Goal: Download file/media

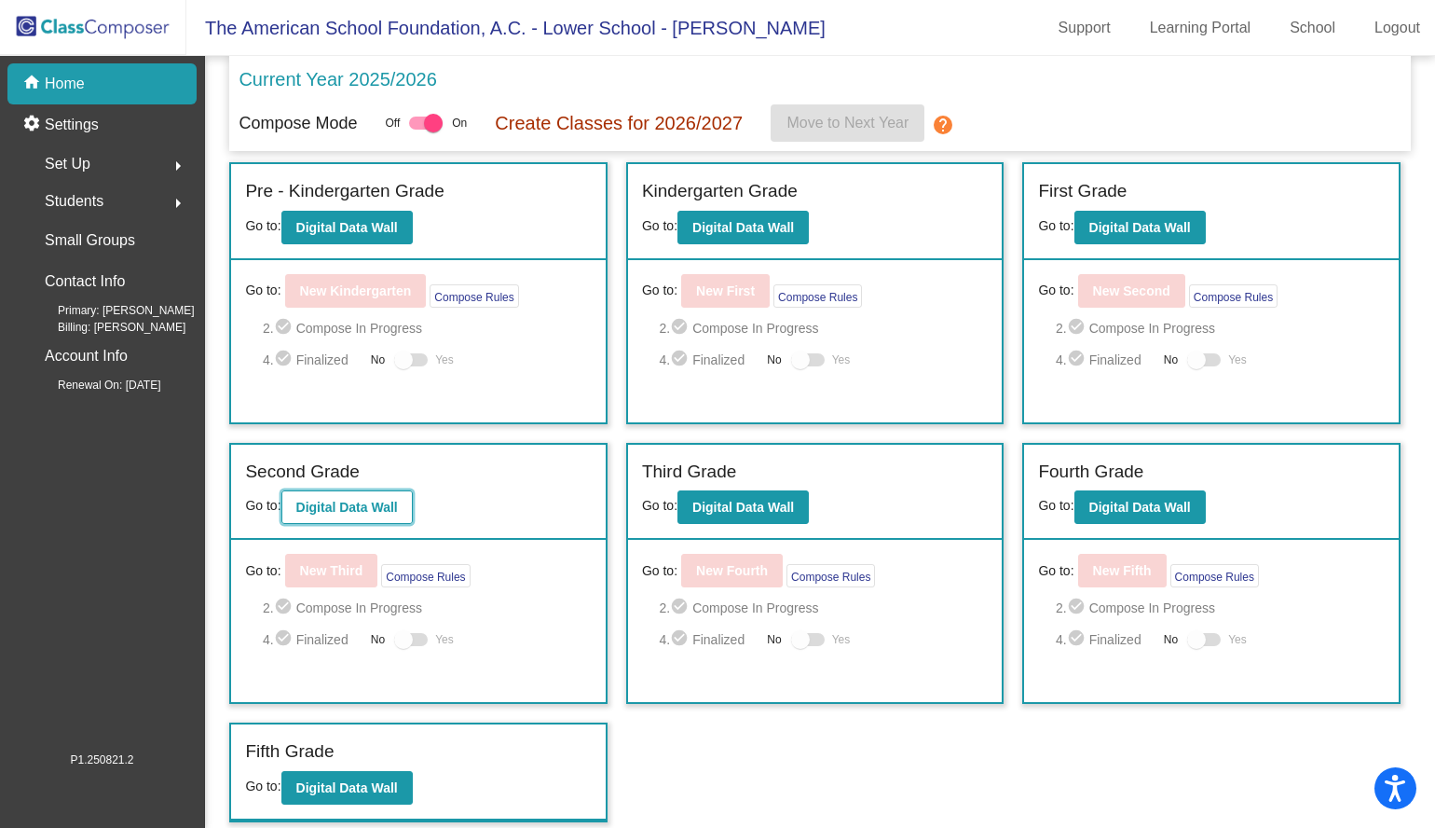
click at [391, 500] on b "Digital Data Wall" at bounding box center [347, 507] width 102 height 15
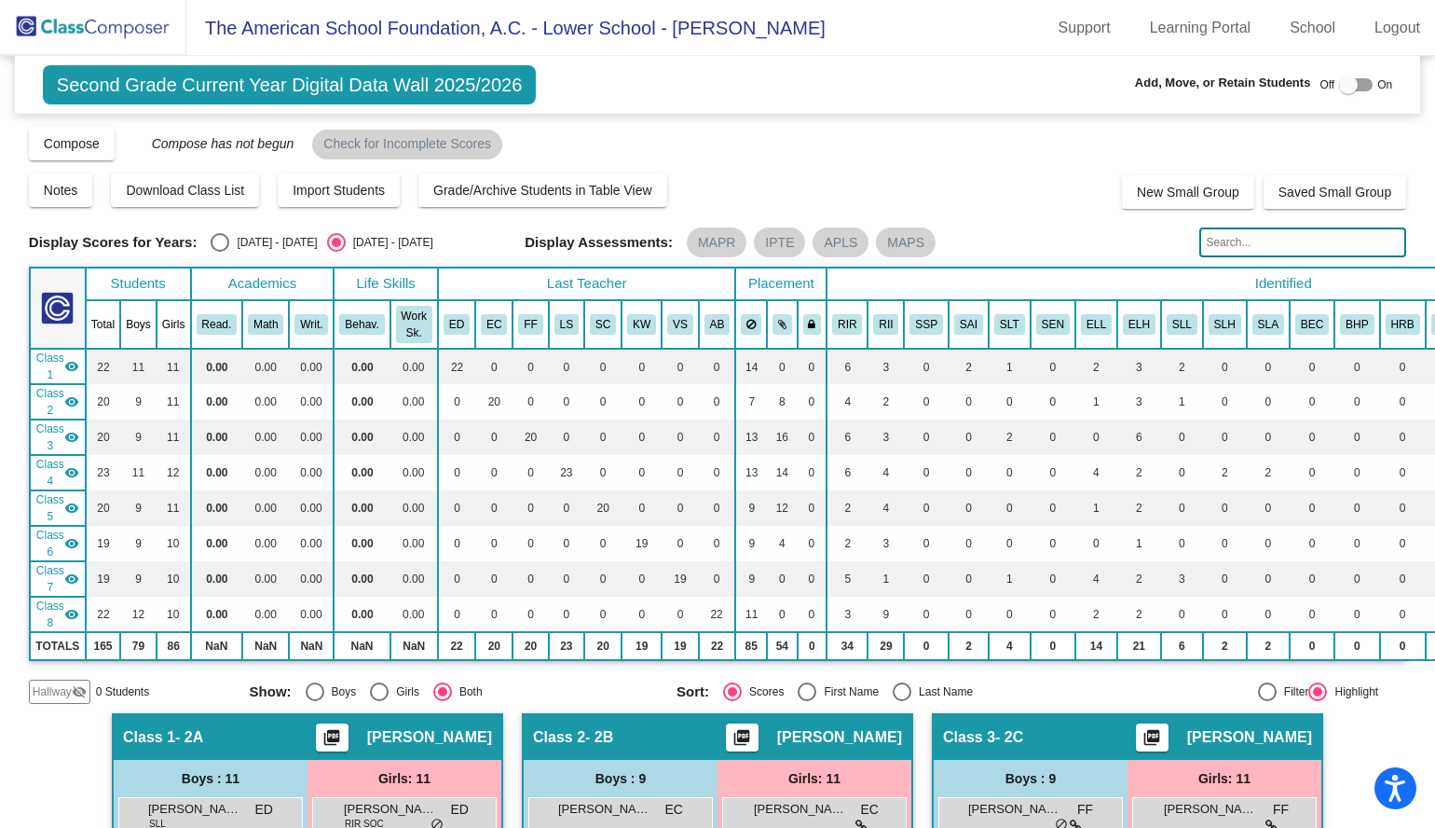
click at [223, 249] on div "Select an option" at bounding box center [220, 242] width 19 height 19
click at [220, 252] on input "[DATE] - [DATE]" at bounding box center [219, 252] width 1 height 1
radio input "true"
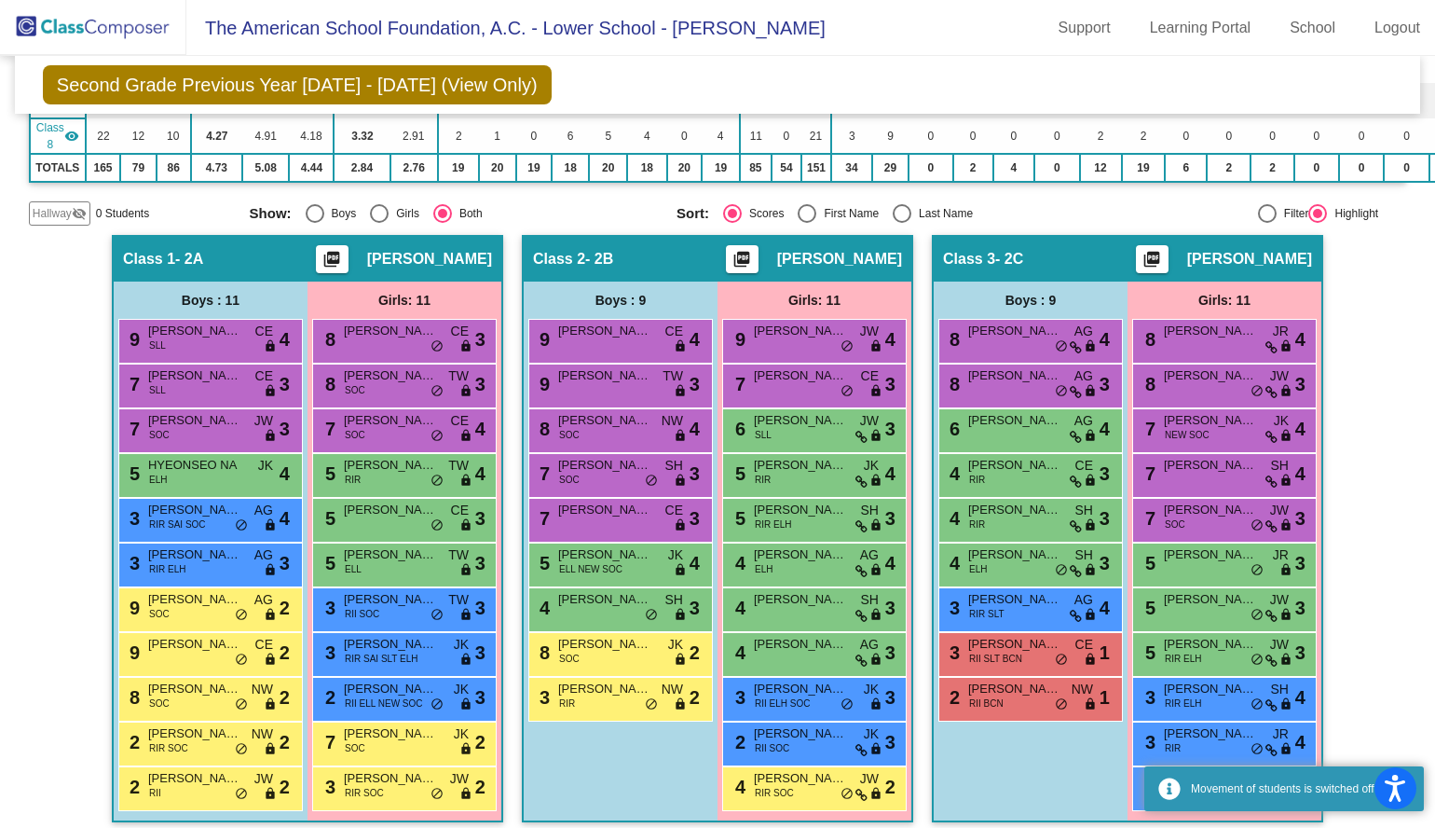
scroll to position [442, 0]
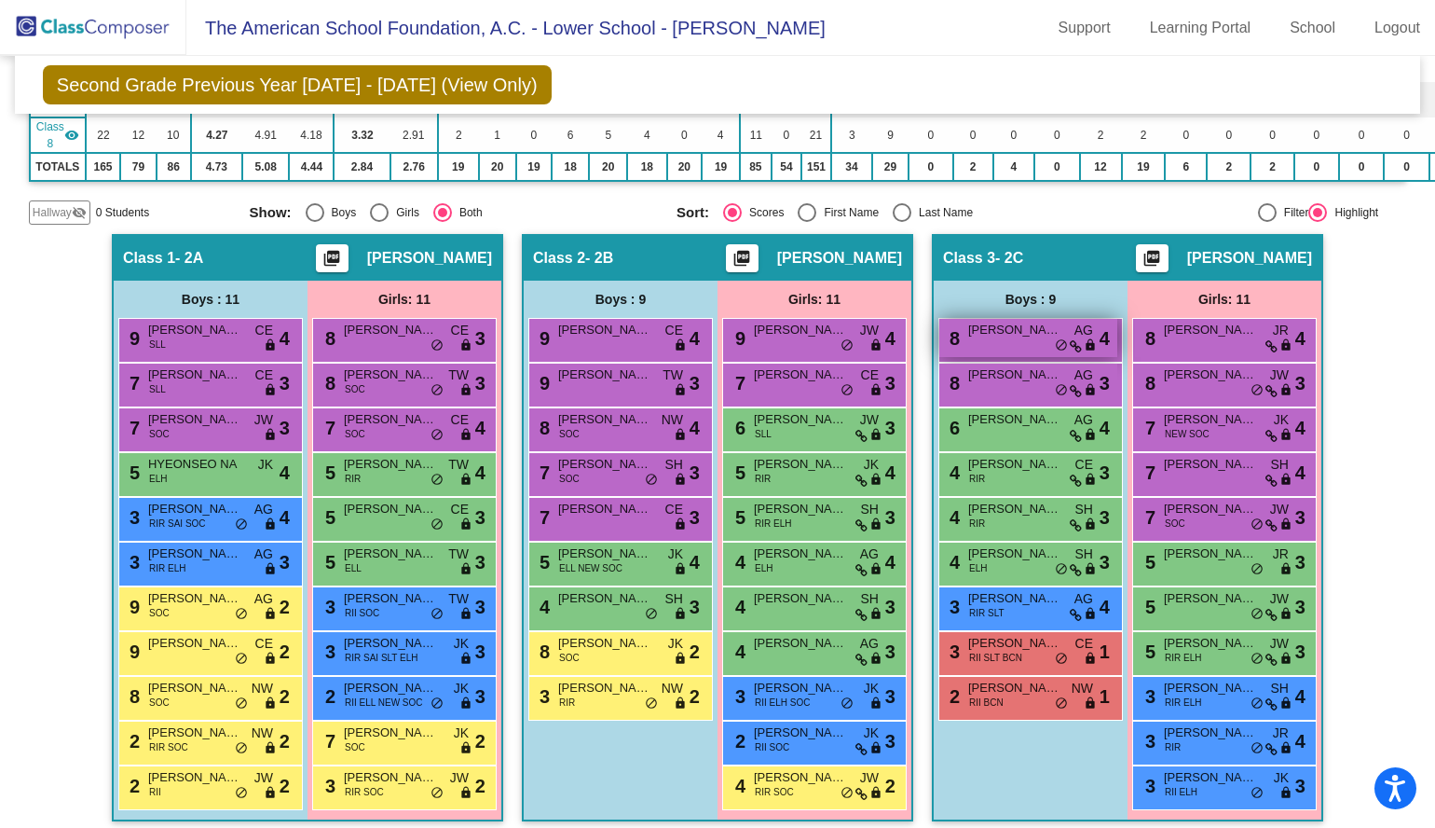
click at [997, 342] on div "8 [PERSON_NAME] AG lock do_not_disturb_alt 4" at bounding box center [1028, 338] width 178 height 38
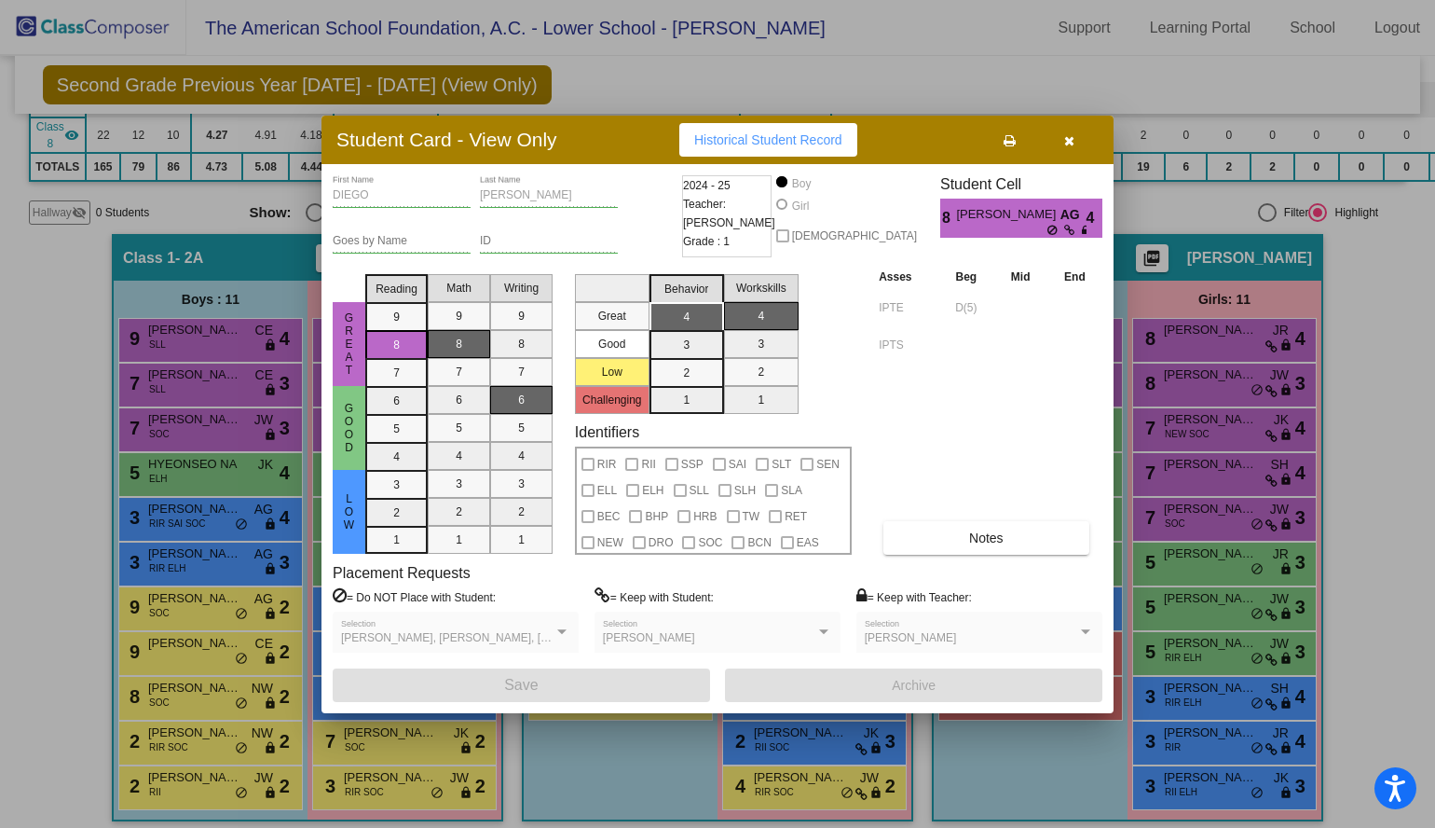
click at [1070, 139] on icon "button" at bounding box center [1069, 140] width 10 height 13
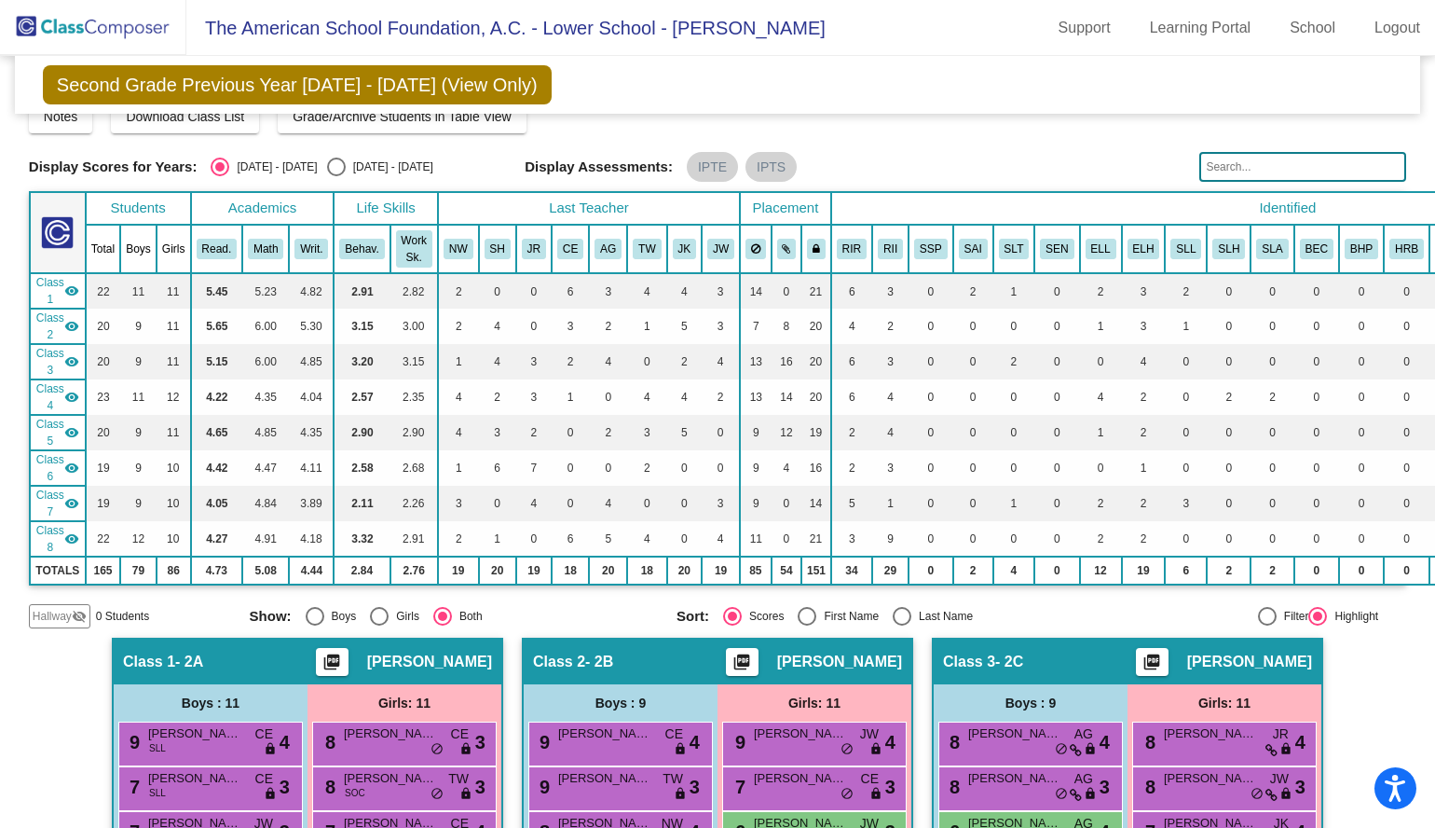
scroll to position [0, 0]
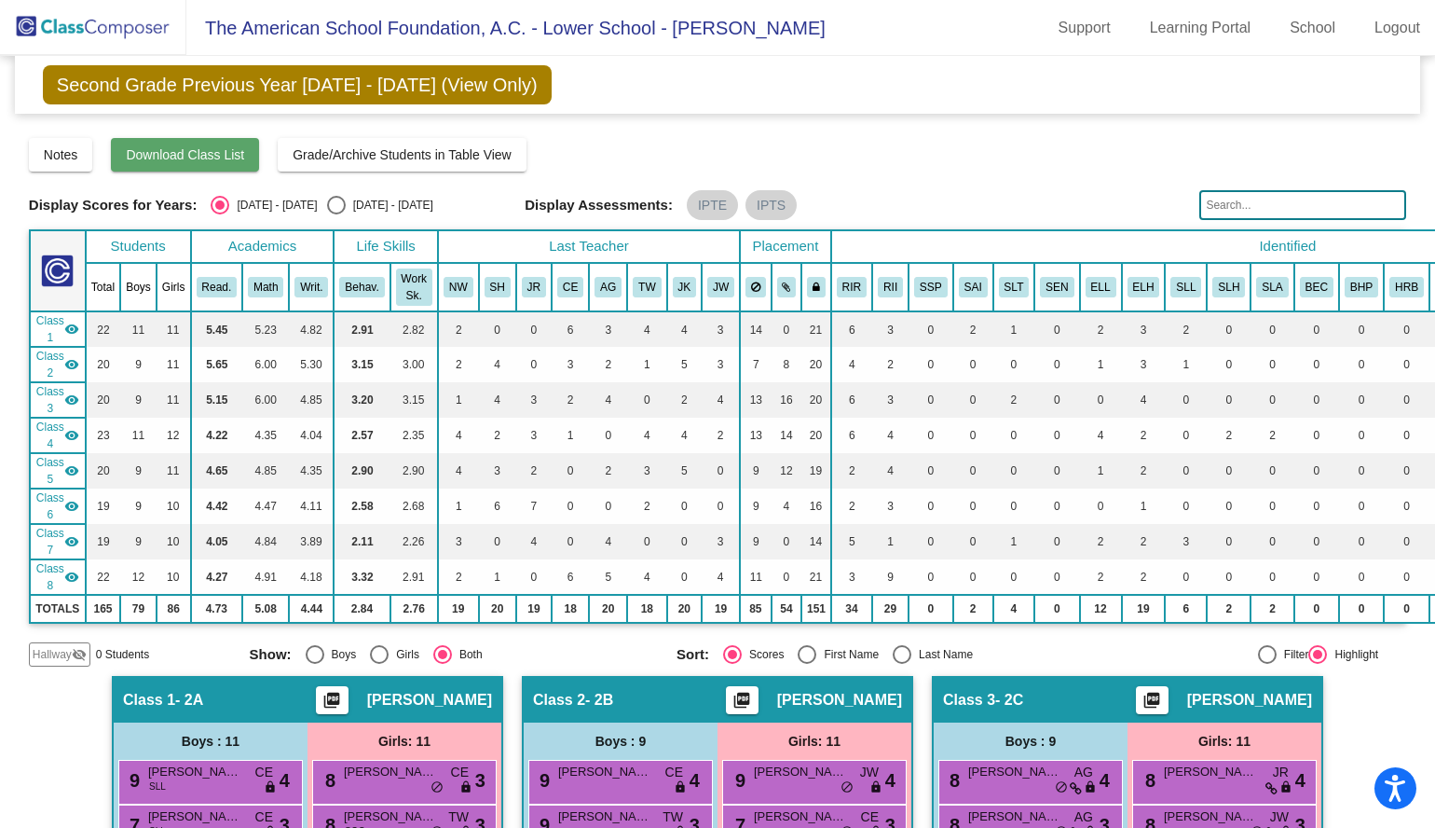
click at [243, 157] on span "Download Class List" at bounding box center [185, 154] width 118 height 15
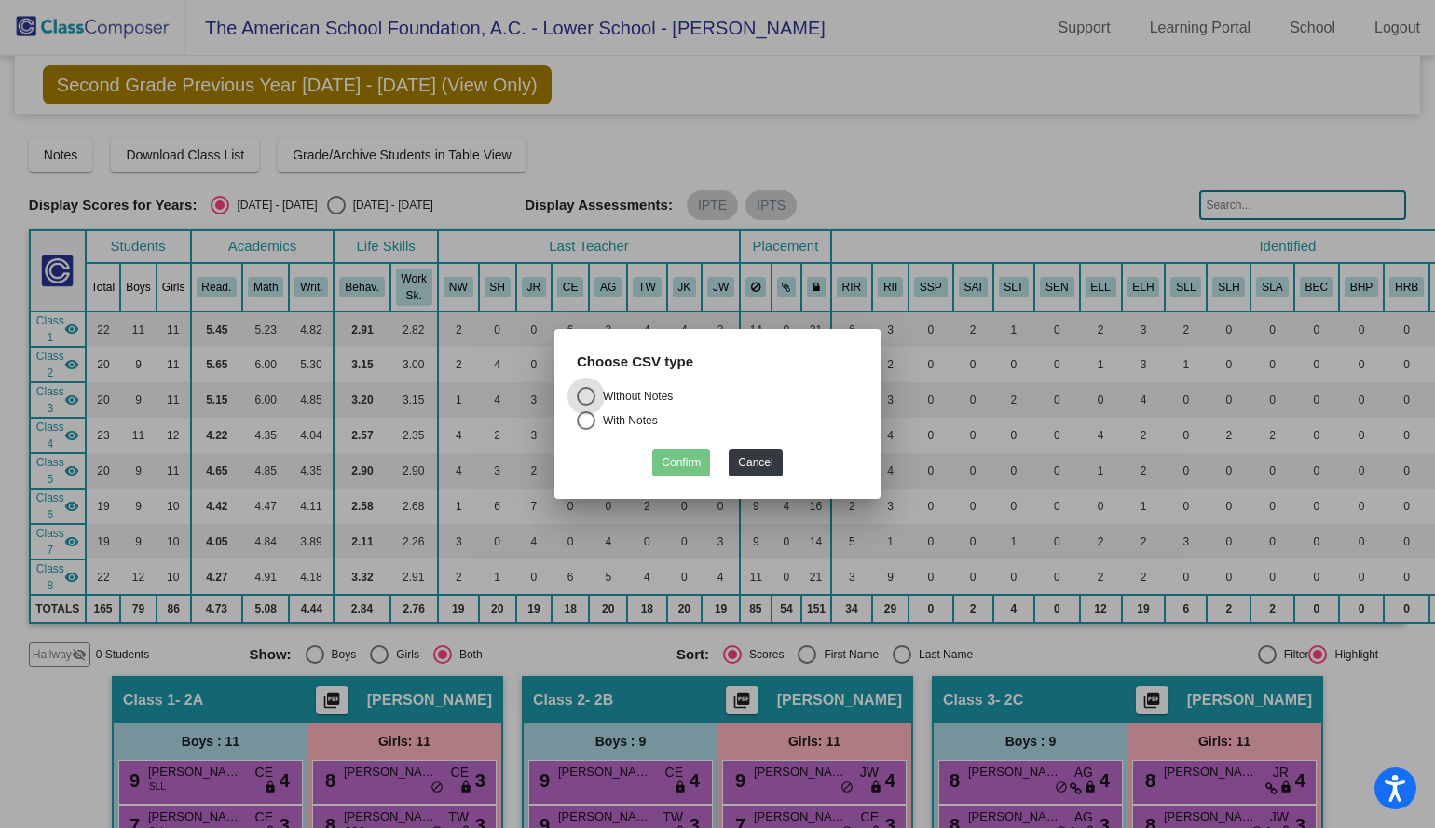
click at [643, 420] on div "With Notes" at bounding box center [627, 420] width 62 height 17
click at [586, 430] on input "With Notes" at bounding box center [585, 430] width 1 height 1
radio input "true"
click at [696, 450] on button "Confirm" at bounding box center [681, 462] width 58 height 27
